Goal: Task Accomplishment & Management: Manage account settings

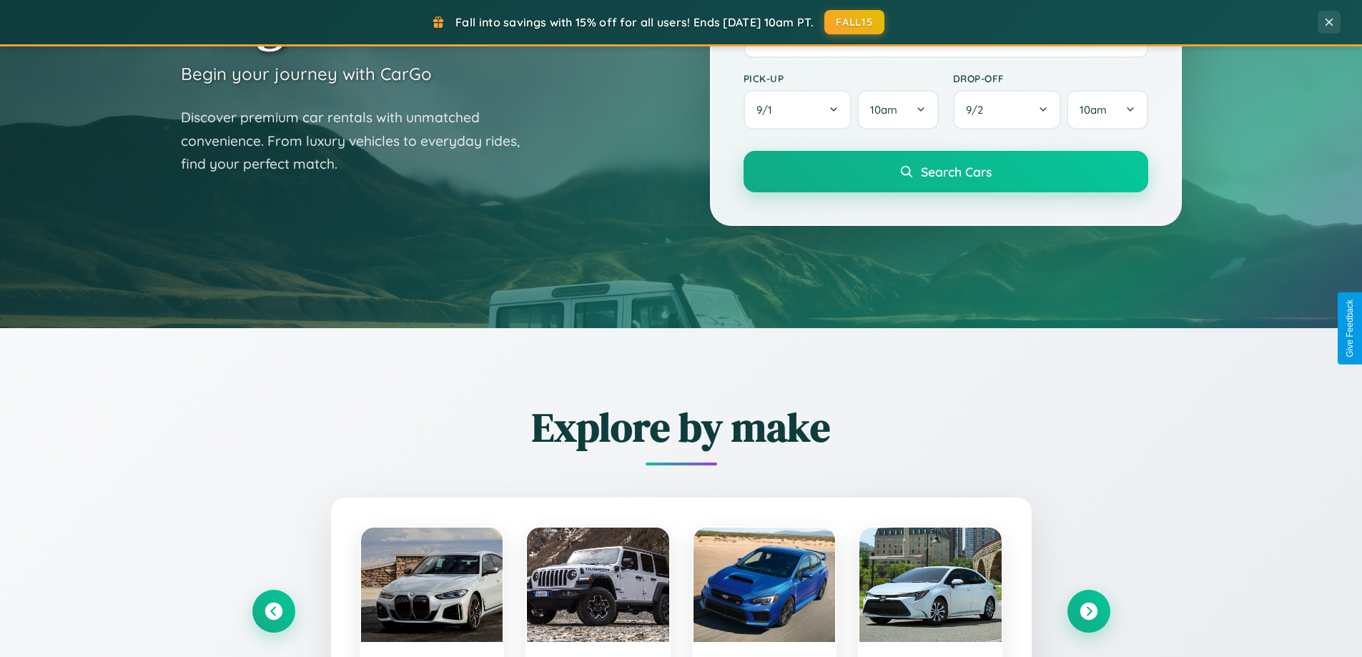
scroll to position [984, 0]
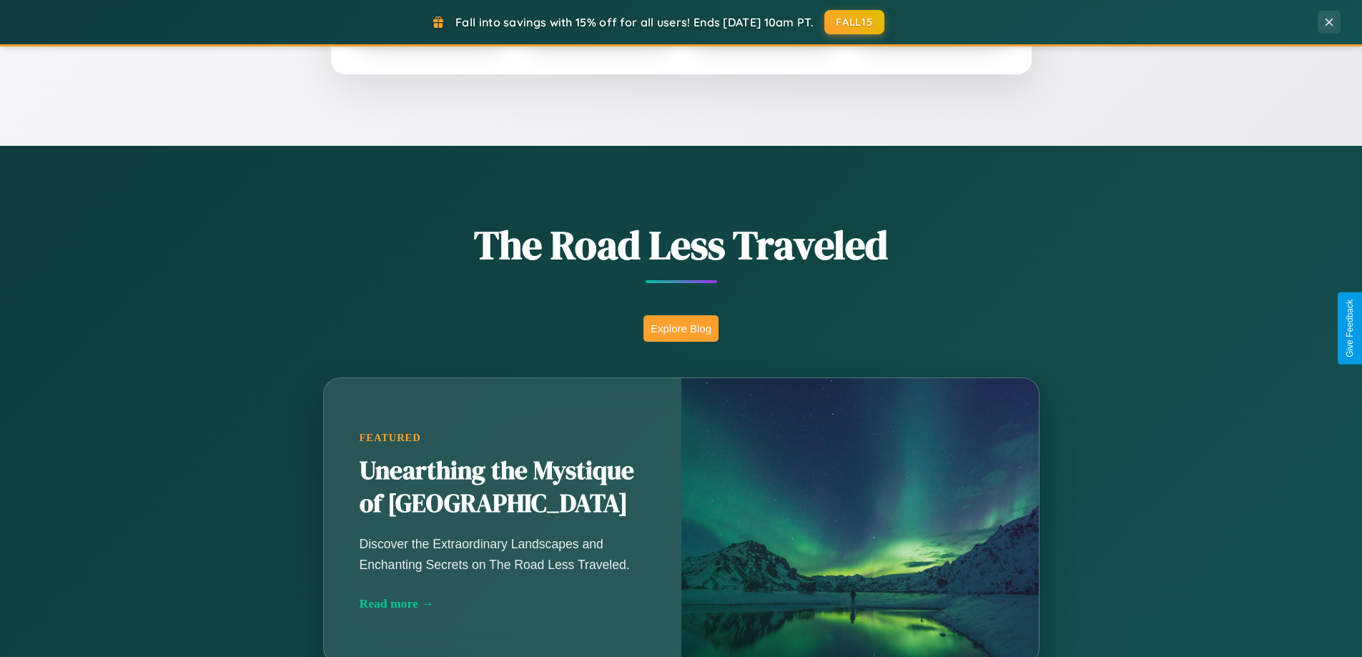
click at [681, 328] on button "Explore Blog" at bounding box center [681, 328] width 75 height 26
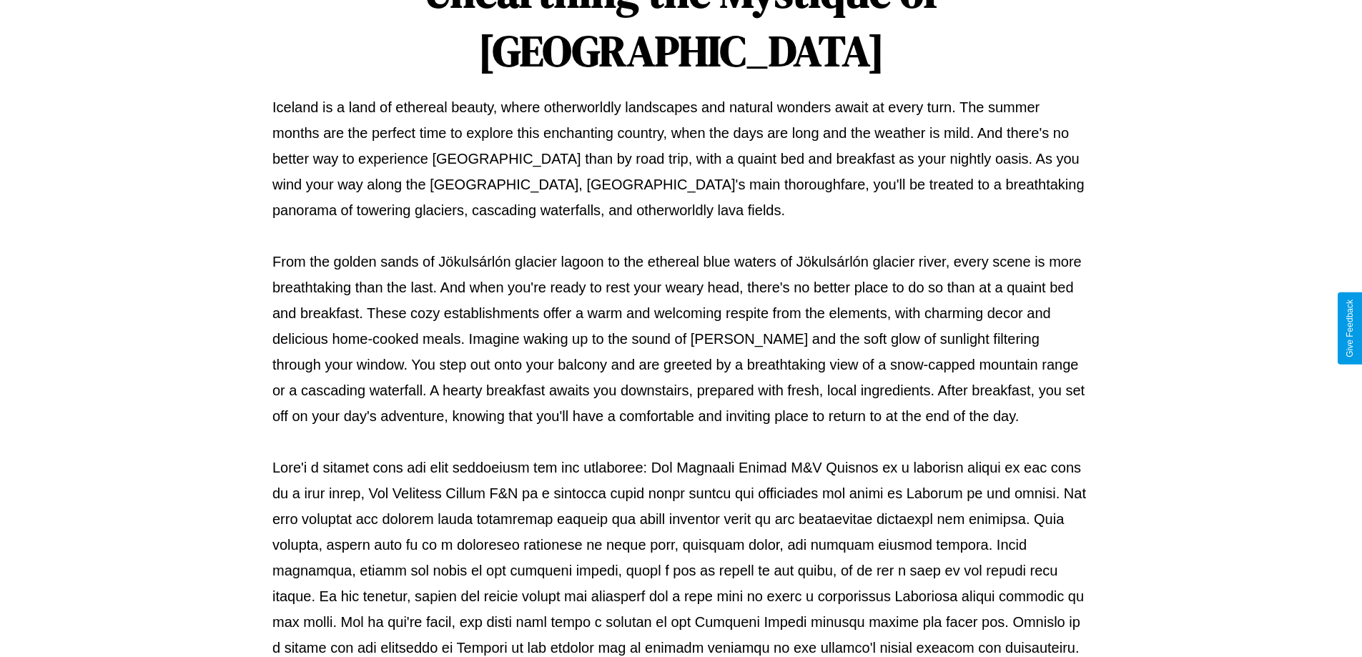
scroll to position [463, 0]
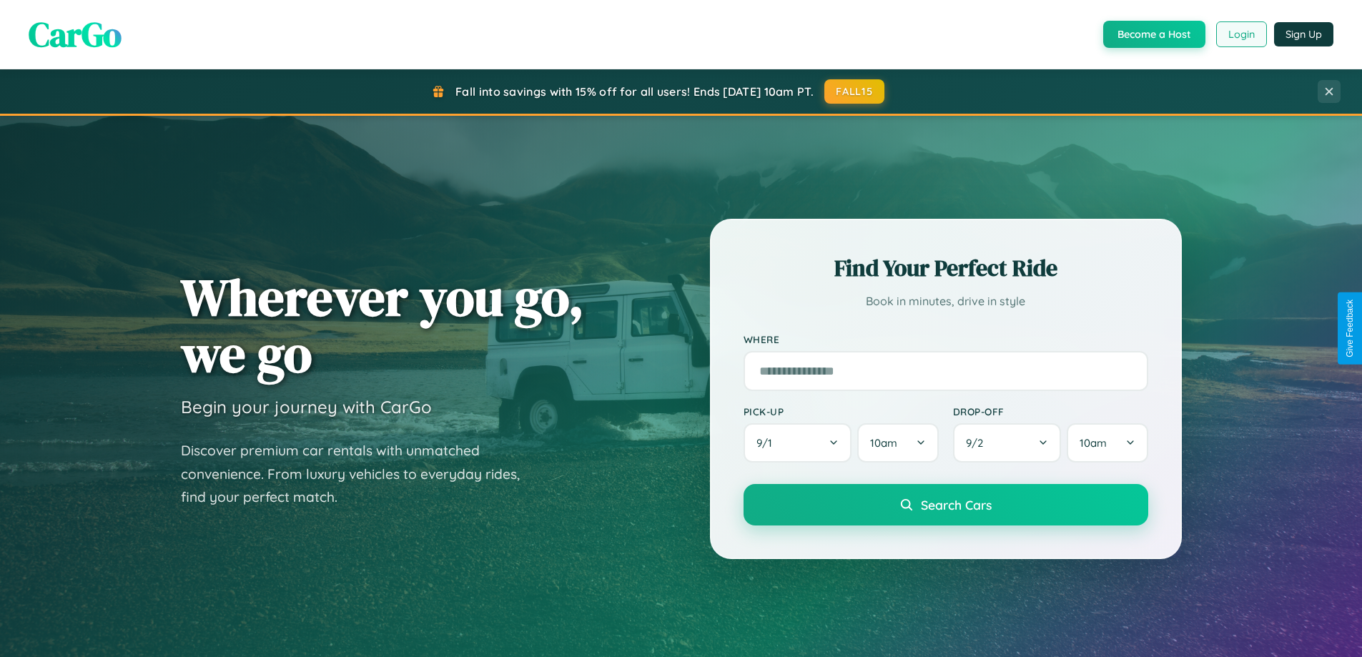
click at [1241, 34] on button "Login" at bounding box center [1241, 34] width 51 height 26
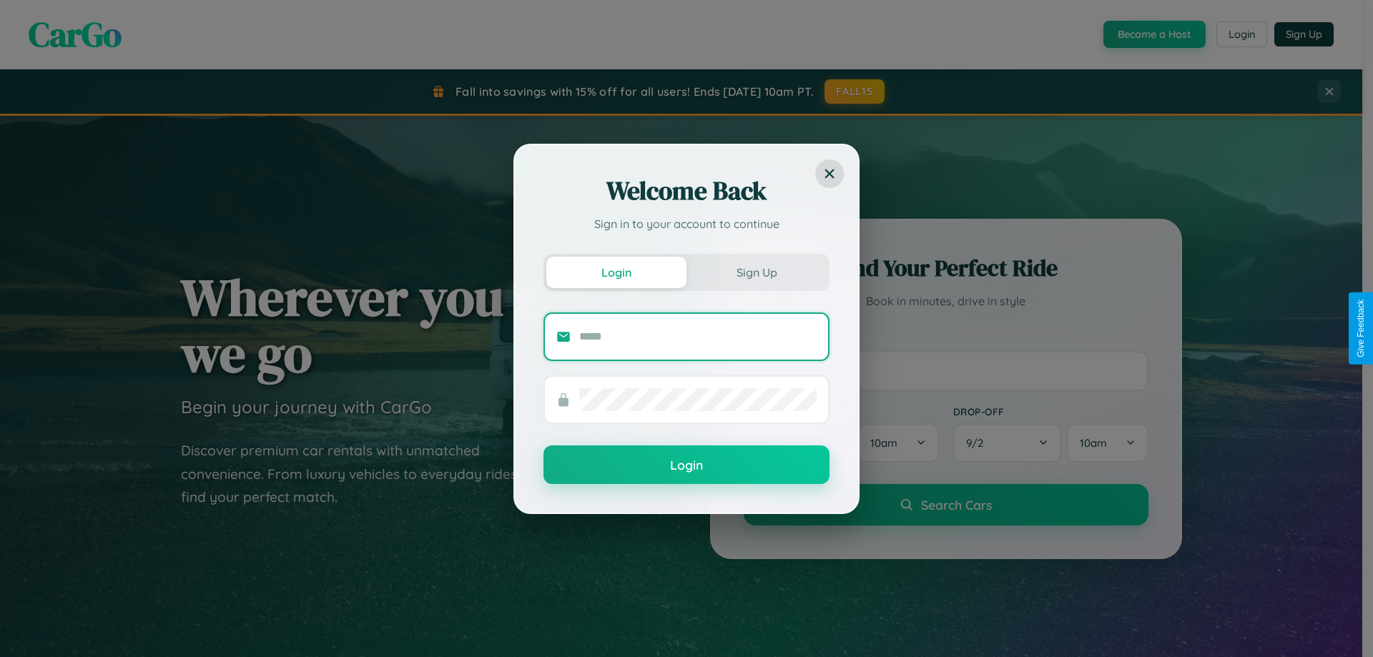
click at [698, 336] on input "text" at bounding box center [697, 336] width 237 height 23
type input "**********"
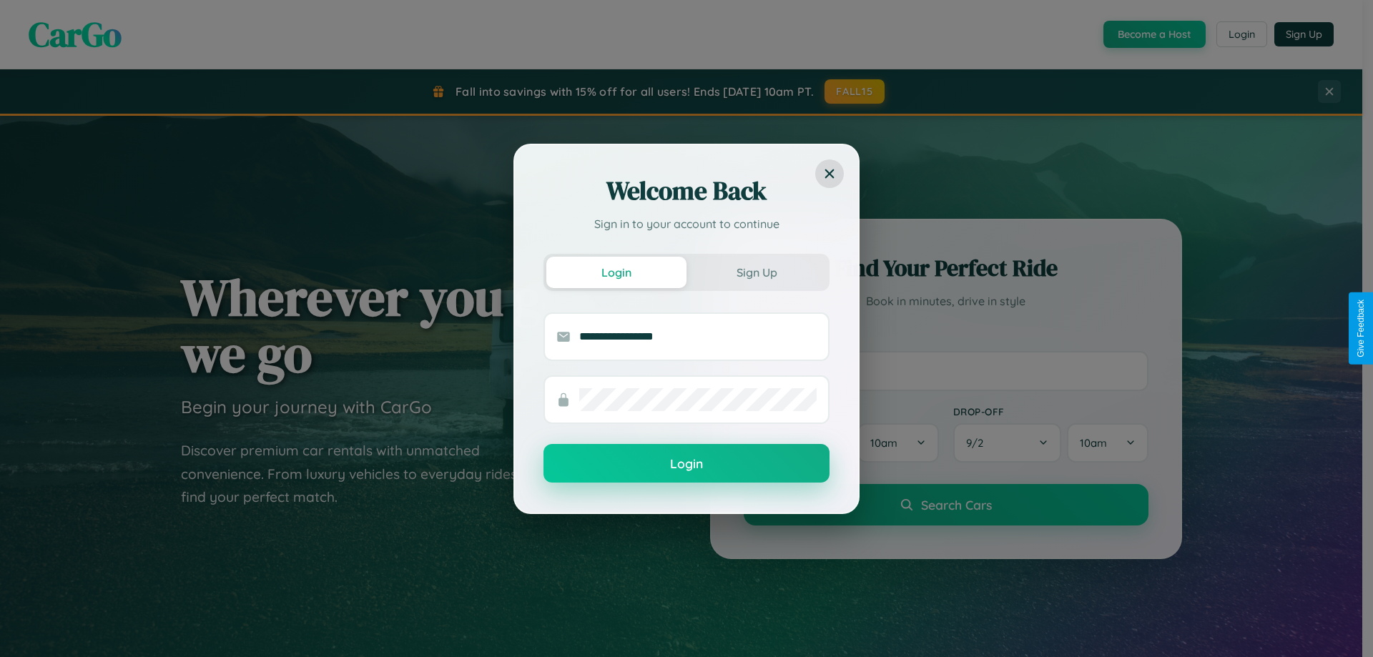
click at [687, 464] on button "Login" at bounding box center [686, 463] width 286 height 39
